Goal: Task Accomplishment & Management: Use online tool/utility

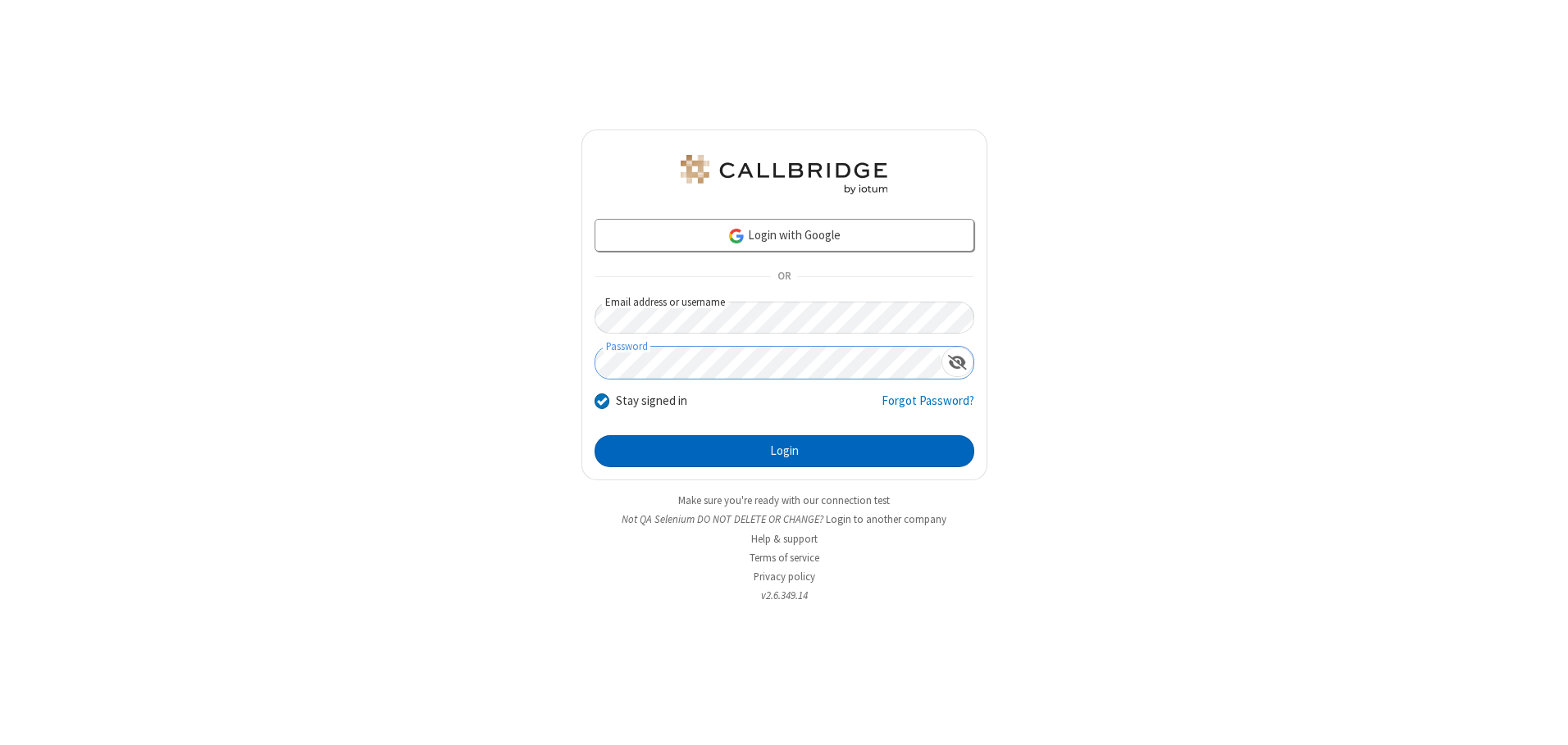
click at [784, 451] on button "Login" at bounding box center [784, 451] width 379 height 32
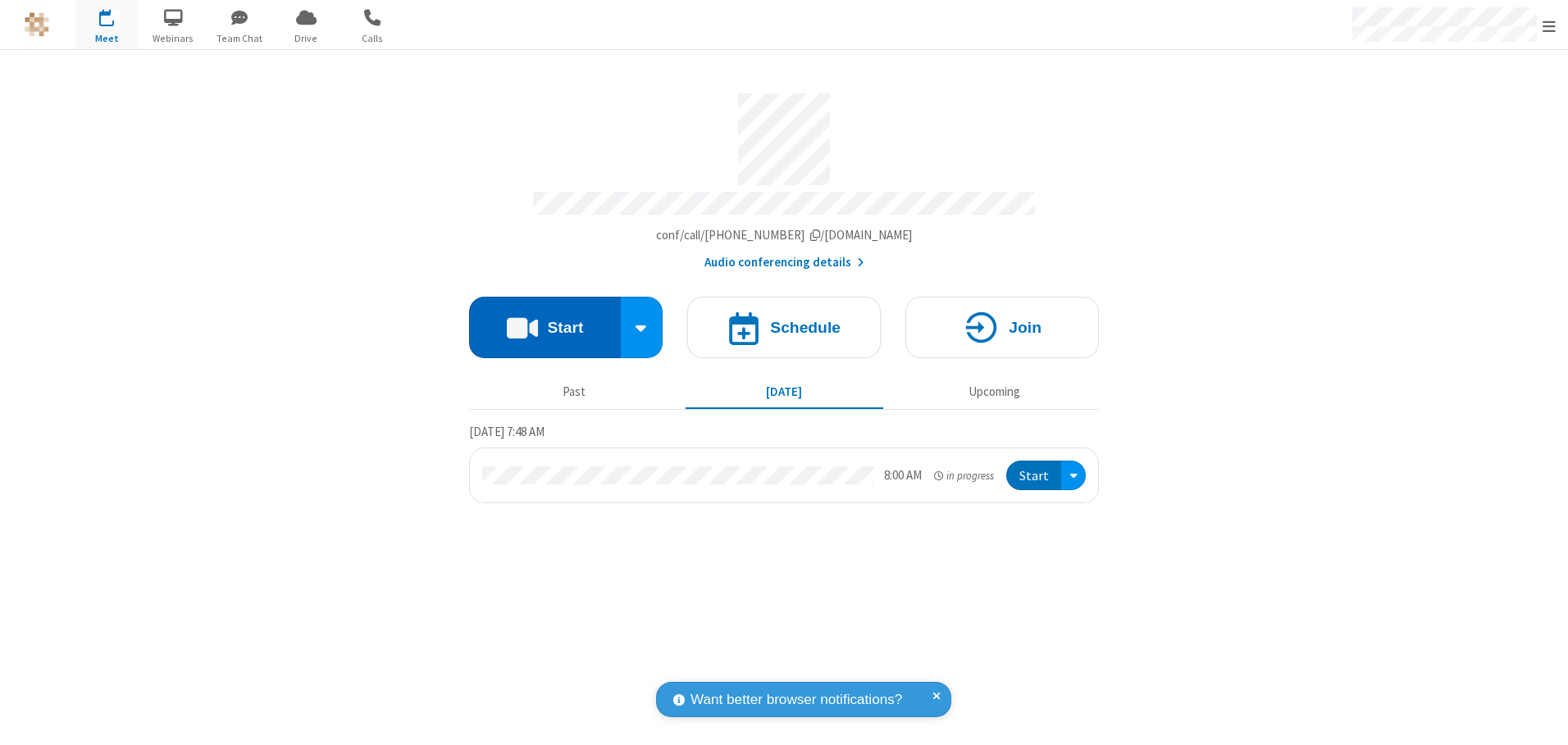
click at [545, 321] on button "Start" at bounding box center [545, 328] width 151 height 62
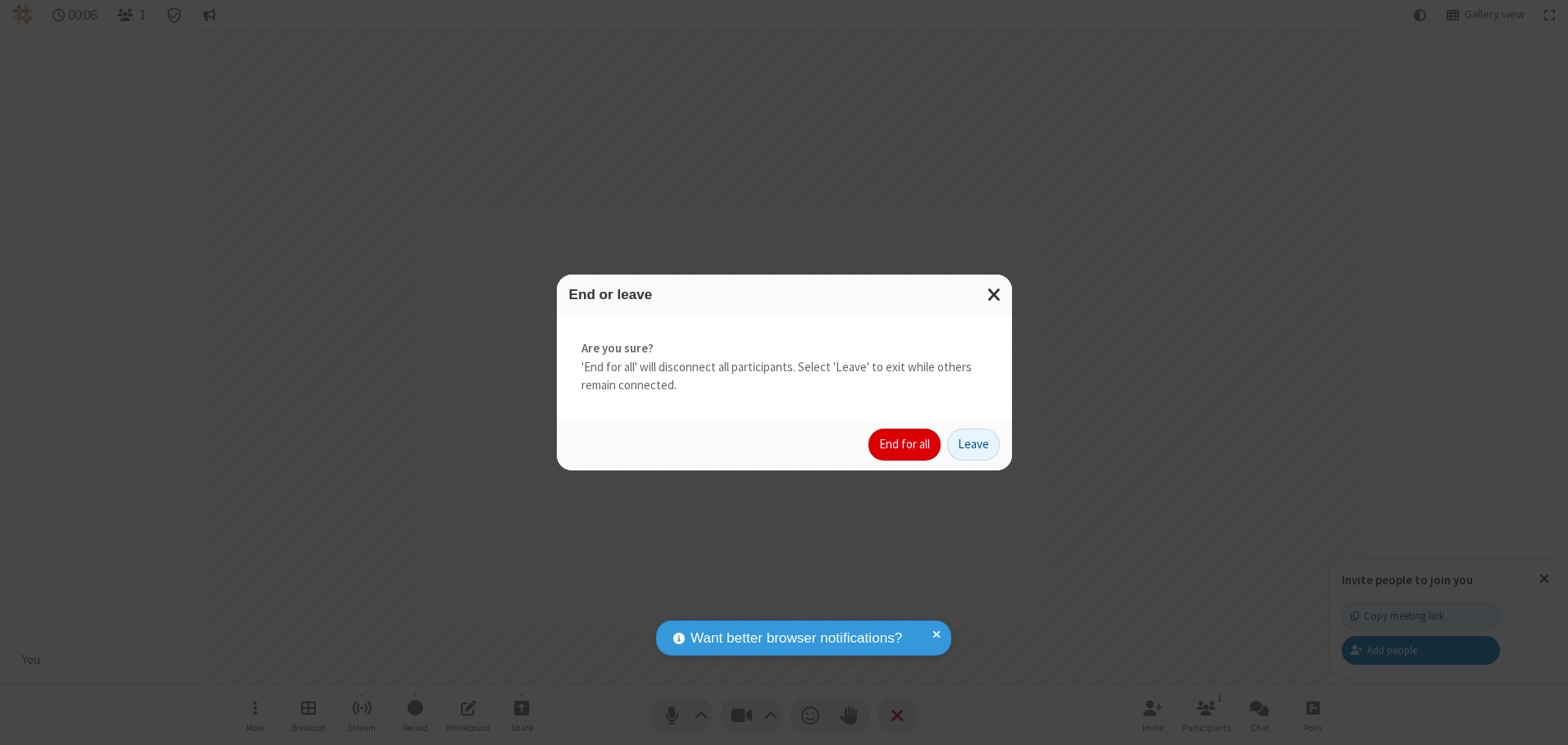
click at [905, 444] on button "End for all" at bounding box center [904, 445] width 72 height 32
